Goal: Information Seeking & Learning: Find contact information

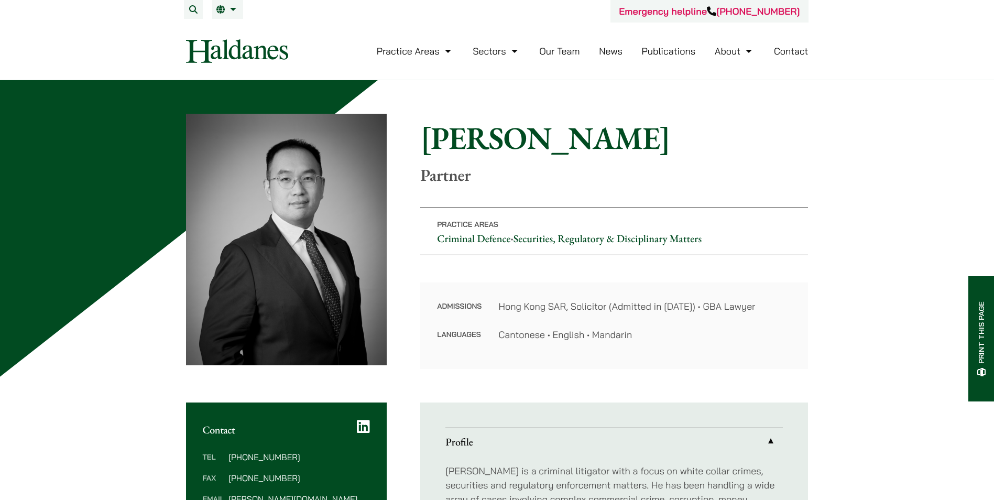
click at [794, 52] on link "Contact" at bounding box center [791, 51] width 35 height 12
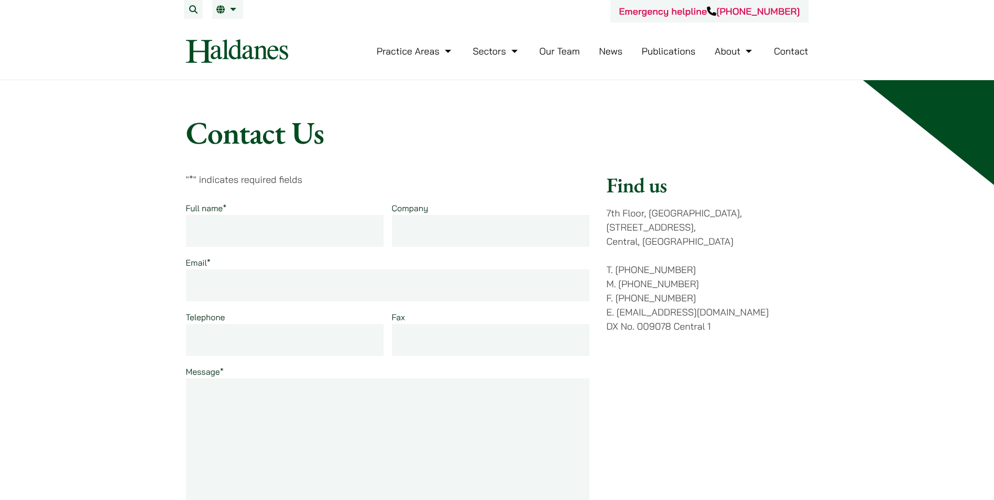
drag, startPoint x: 706, startPoint y: 275, endPoint x: 617, endPoint y: 274, distance: 89.1
click at [617, 274] on p "T. [PHONE_NUMBER] M. [PHONE_NUMBER] F. [PHONE_NUMBER] E. [EMAIL_ADDRESS][DOMAIN…" at bounding box center [707, 298] width 202 height 71
copy p "[PHONE_NUMBER]"
click at [795, 342] on div "Find us [STREET_ADDRESS] T. [PHONE_NUMBER] M. [PHONE_NUMBER] F. [PHONE_NUMBER] …" at bounding box center [707, 376] width 202 height 408
click at [794, 50] on link "Contact" at bounding box center [791, 51] width 35 height 12
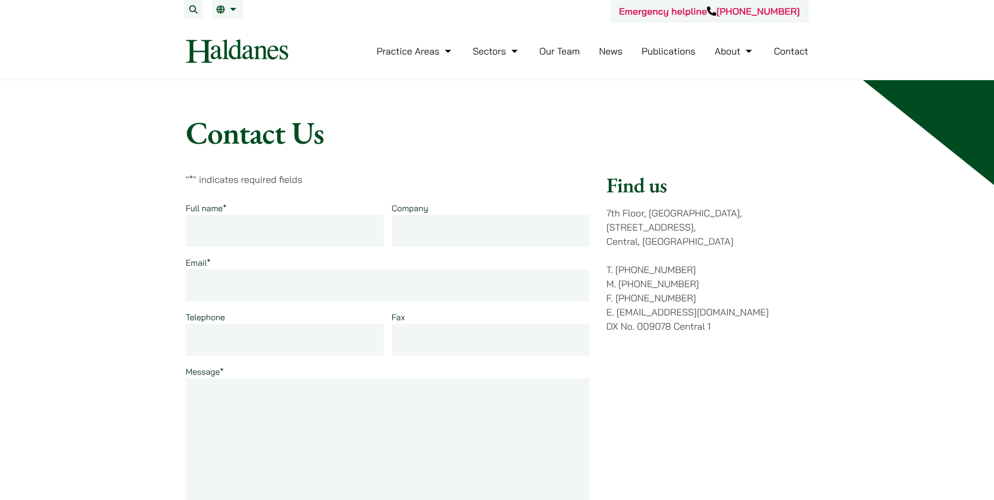
click at [797, 56] on link "Contact" at bounding box center [791, 51] width 35 height 12
click at [860, 308] on div "Contact Us " * " indicates required fields Full name * Company Email * Telephon…" at bounding box center [497, 474] width 994 height 788
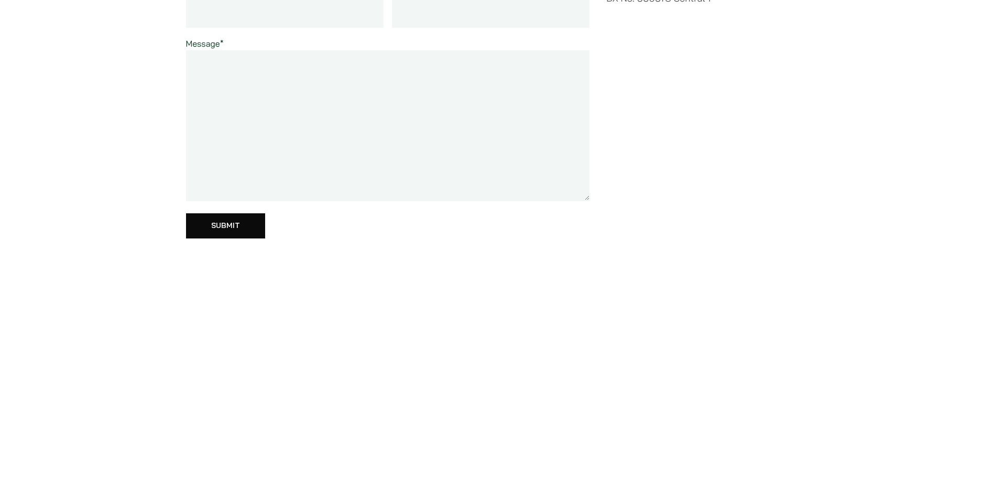
scroll to position [314, 0]
